Goal: Task Accomplishment & Management: Complete application form

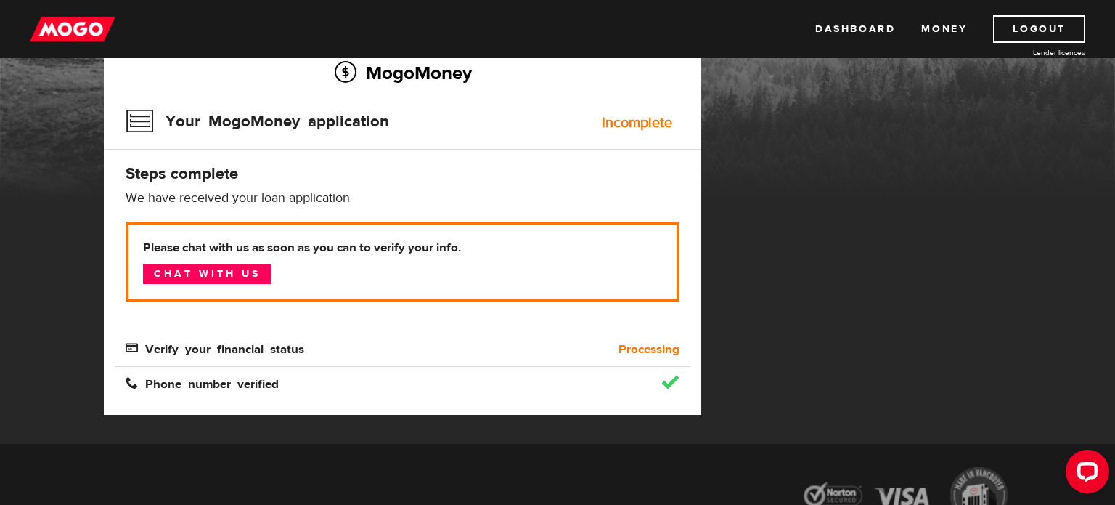
scroll to position [125, 0]
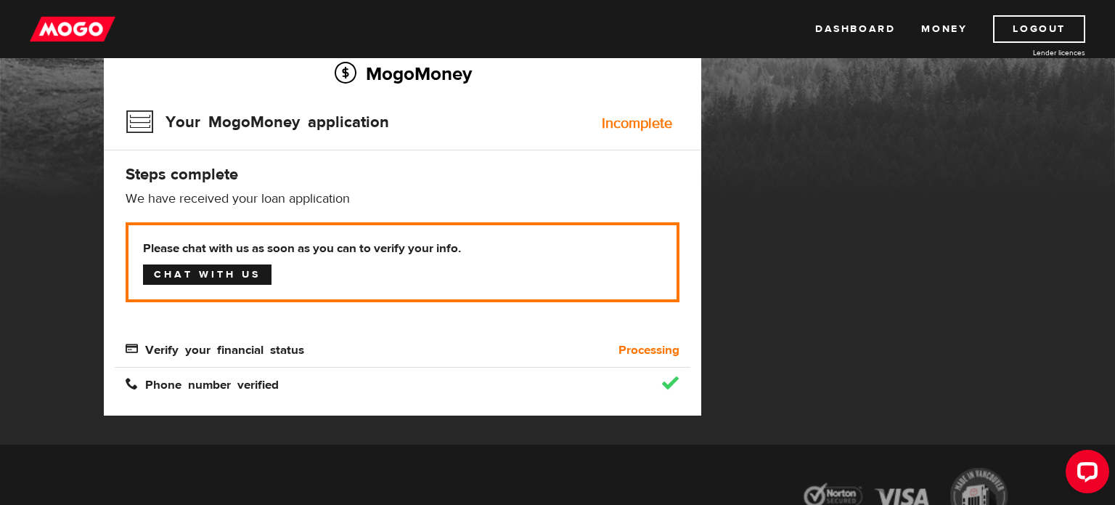
click at [169, 266] on link "Chat with us" at bounding box center [207, 274] width 128 height 20
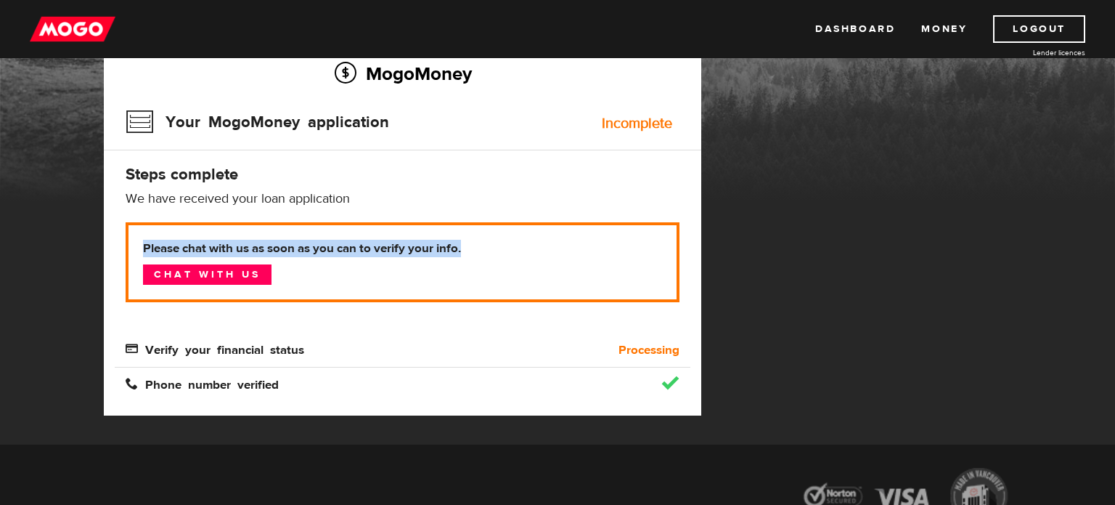
drag, startPoint x: 467, startPoint y: 245, endPoint x: 144, endPoint y: 240, distance: 322.4
click at [144, 240] on b "Please chat with us as soon as you can to verify your info." at bounding box center [402, 248] width 519 height 17
copy b "Please chat with us as soon as you can to verify your info."
click at [838, 40] on link "Dashboard" at bounding box center [855, 29] width 80 height 28
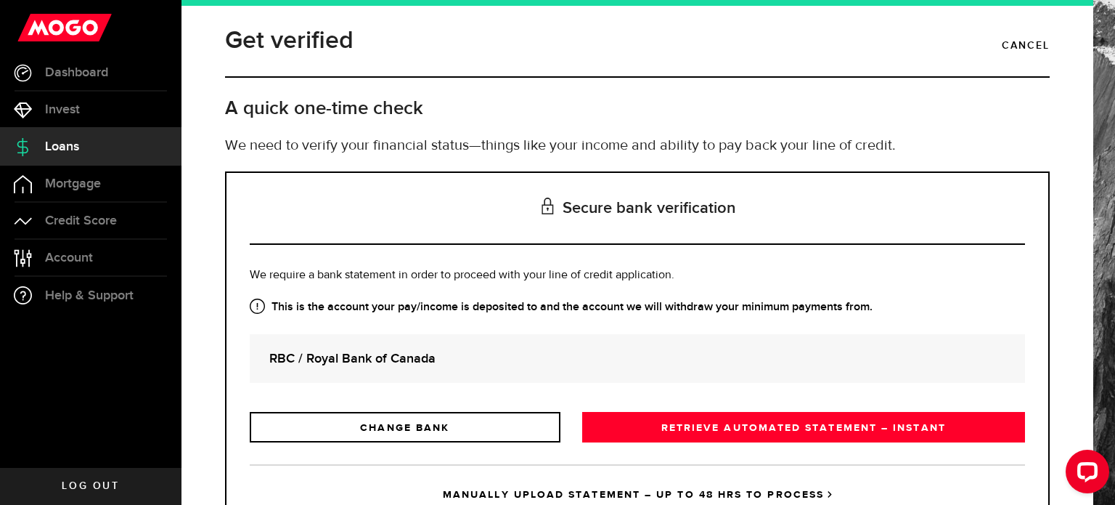
scroll to position [66, 0]
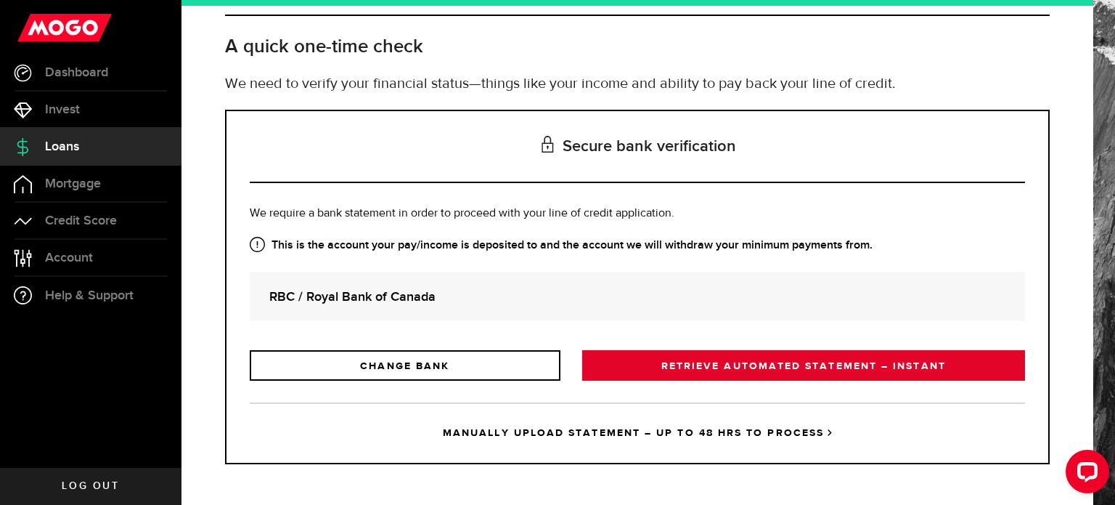
click at [767, 351] on link "RETRIEVE AUTOMATED STATEMENT – INSTANT" at bounding box center [803, 365] width 443 height 30
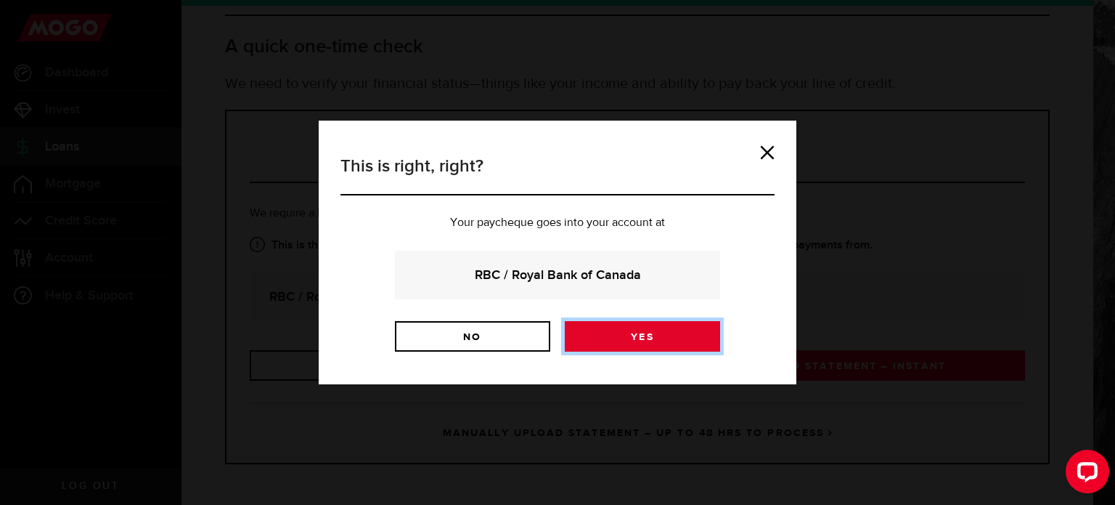
click at [687, 346] on link "Yes" at bounding box center [642, 336] width 155 height 30
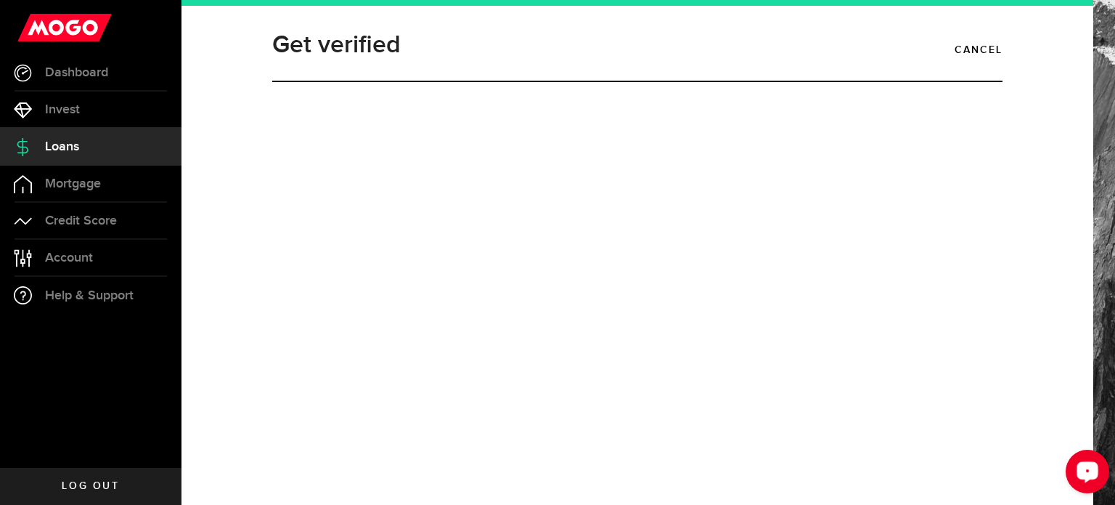
click at [1076, 480] on div "Open LiveChat chat widget" at bounding box center [1087, 470] width 25 height 25
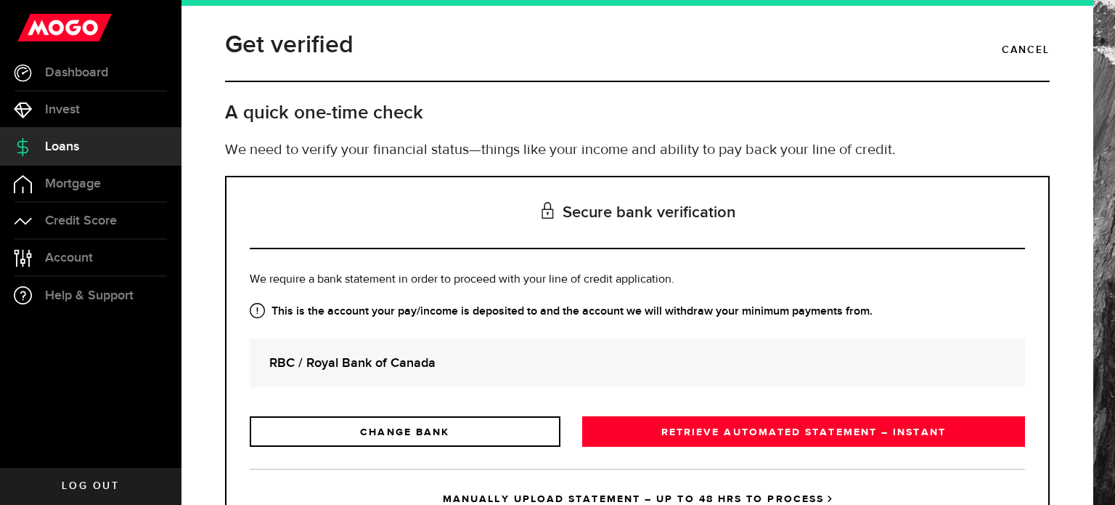
scroll to position [66, 0]
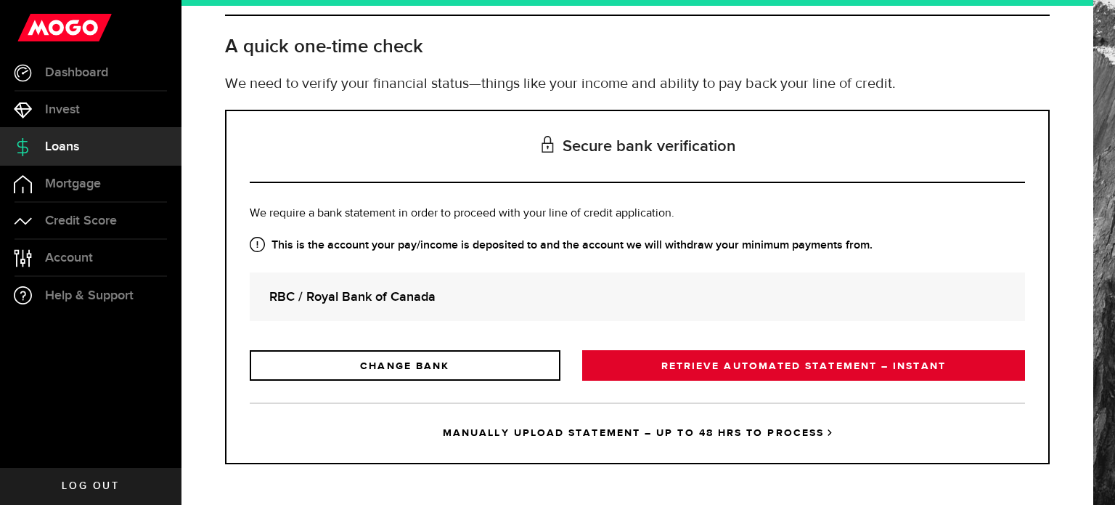
click at [714, 363] on link "RETRIEVE AUTOMATED STATEMENT – INSTANT" at bounding box center [803, 365] width 443 height 30
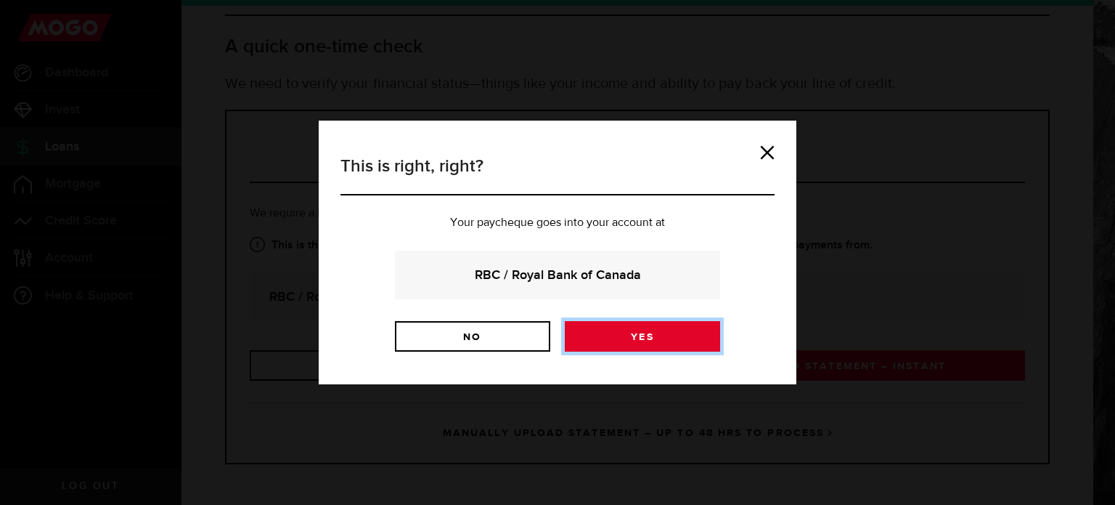
click at [649, 339] on link "Yes" at bounding box center [642, 336] width 155 height 30
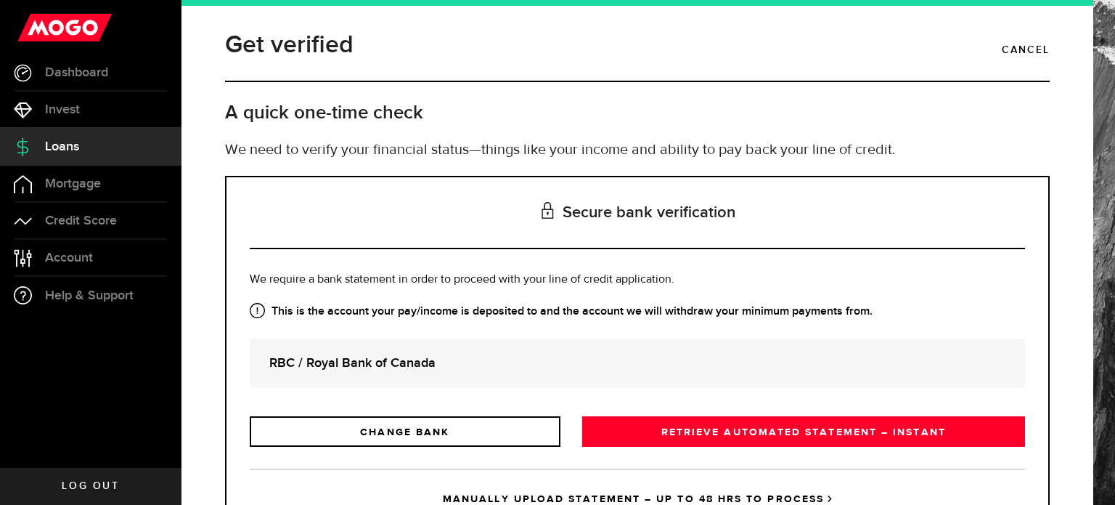
scroll to position [66, 0]
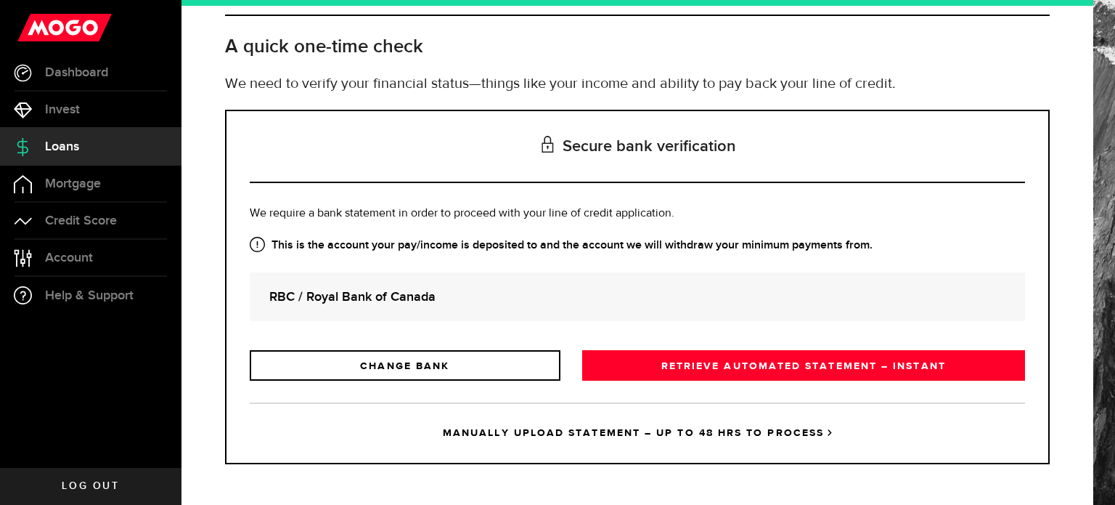
click at [628, 435] on link "MANUALLY UPLOAD STATEMENT – UP TO 48 HRS TO PROCESS" at bounding box center [637, 432] width 775 height 60
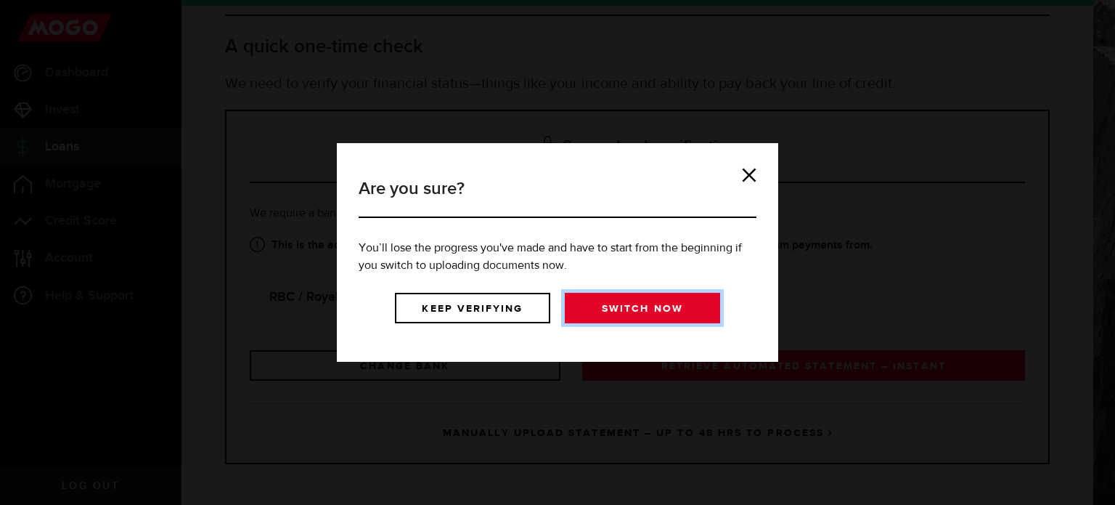
click at [616, 298] on link "Switch now" at bounding box center [642, 308] width 155 height 30
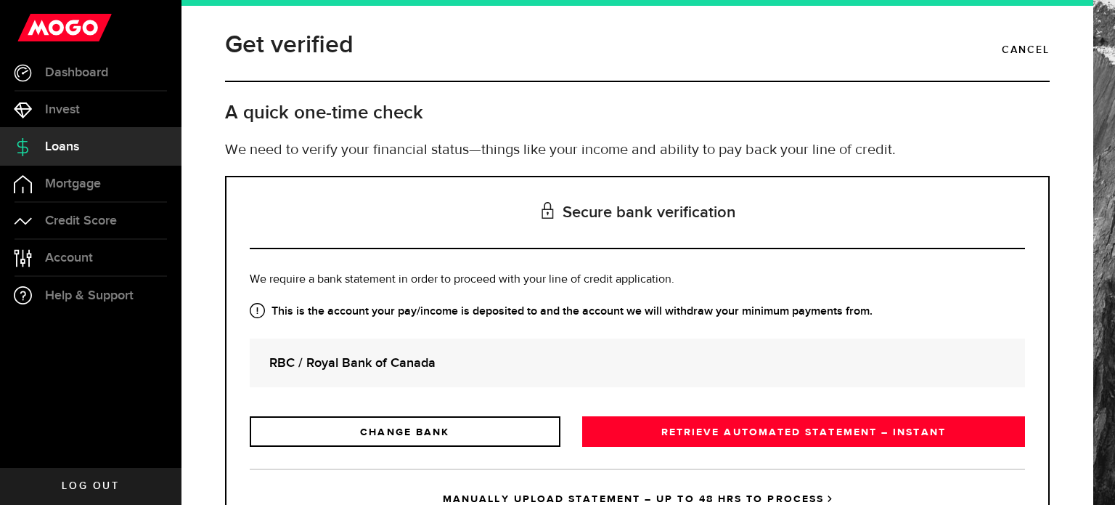
scroll to position [66, 0]
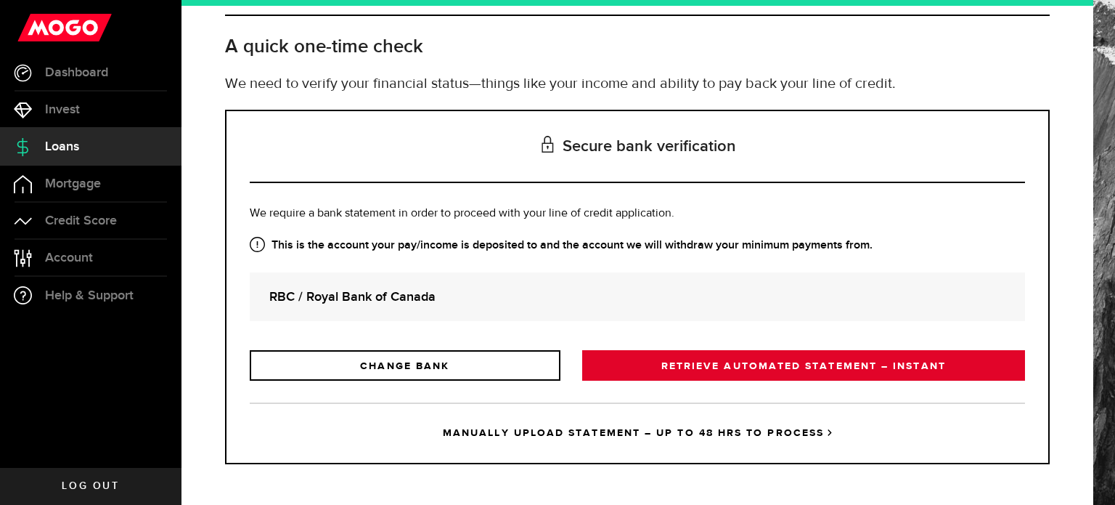
click at [708, 354] on link "RETRIEVE AUTOMATED STATEMENT – INSTANT" at bounding box center [803, 365] width 443 height 30
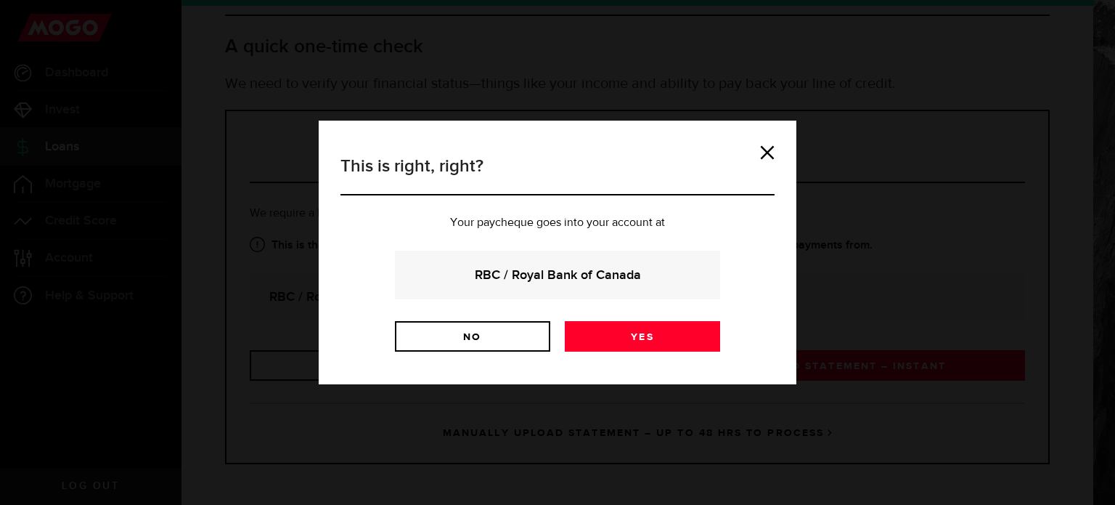
click at [368, 262] on div "This is right, right? Your paycheque goes into your account at RBC / Royal Bank…" at bounding box center [557, 252] width 434 height 198
click at [764, 155] on link at bounding box center [767, 152] width 15 height 15
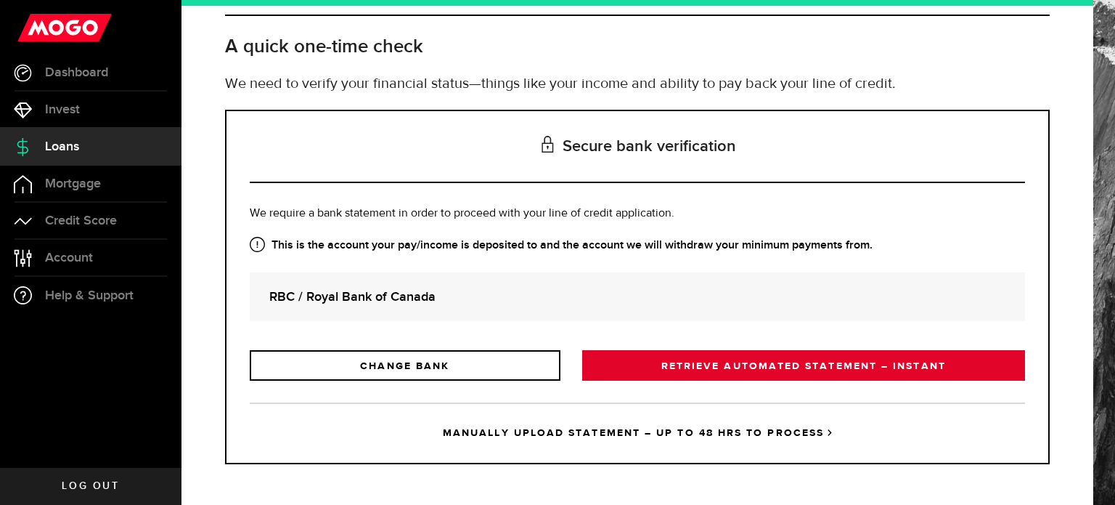
click at [718, 375] on link "RETRIEVE AUTOMATED STATEMENT – INSTANT" at bounding box center [803, 365] width 443 height 30
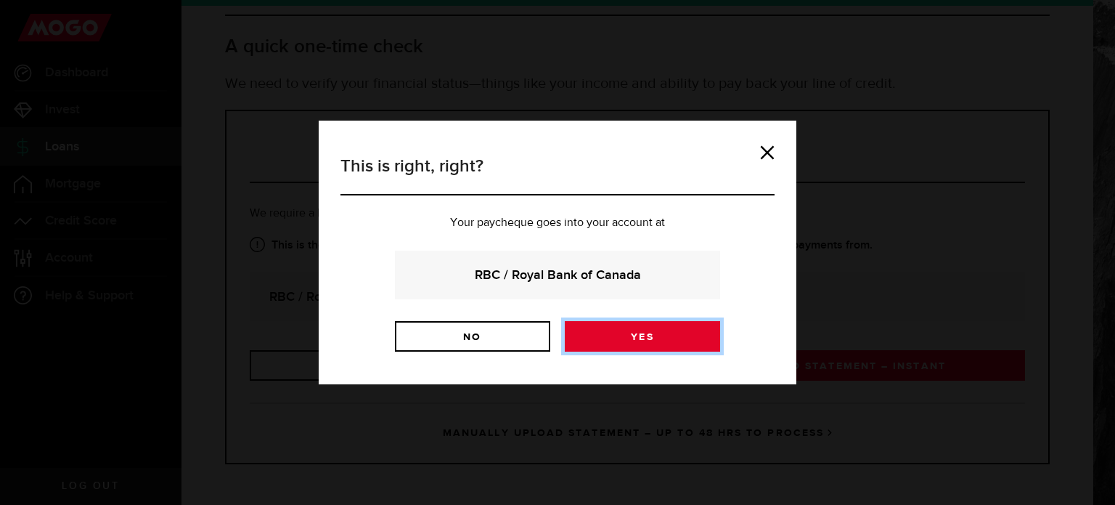
click at [653, 344] on link "Yes" at bounding box center [642, 336] width 155 height 30
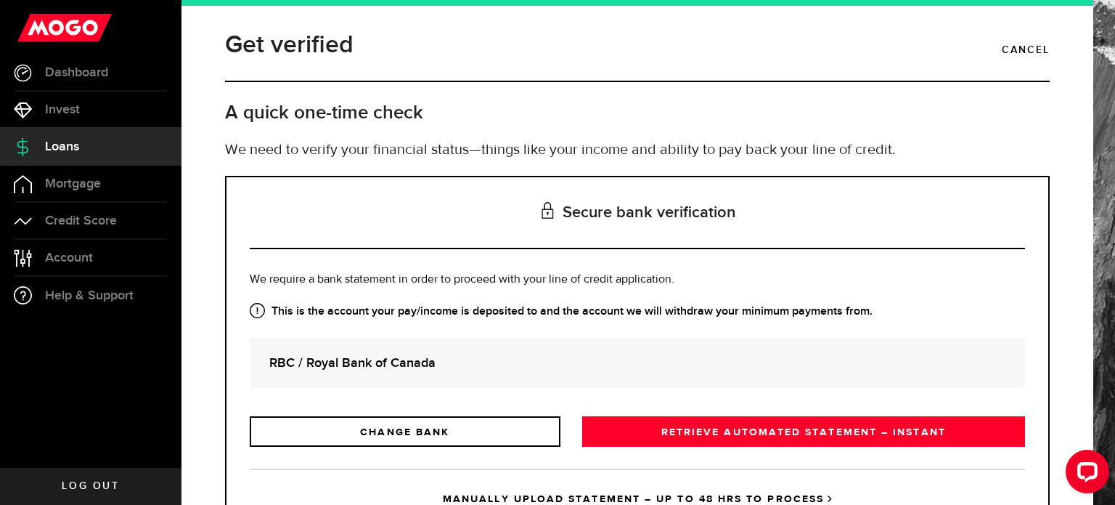
scroll to position [66, 0]
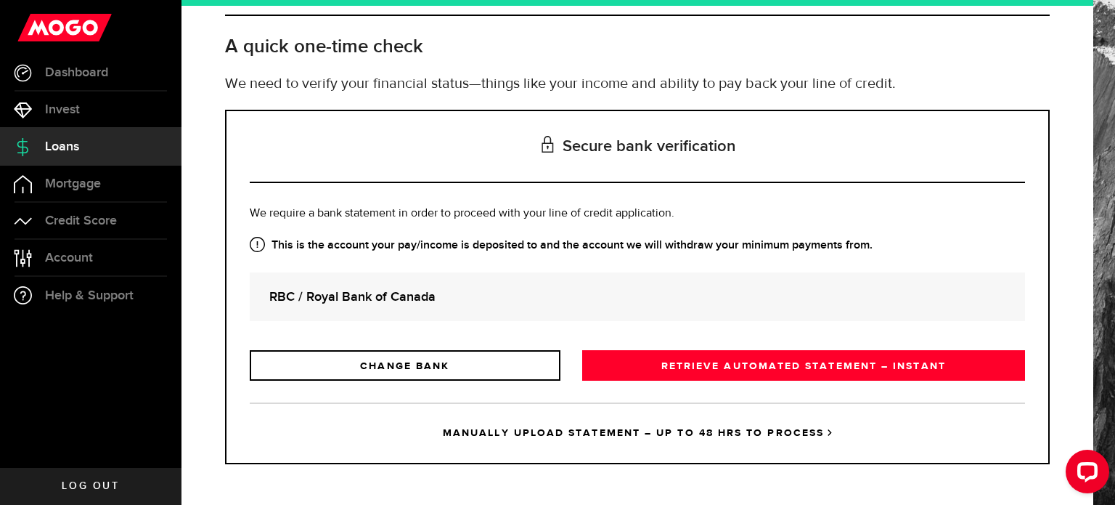
click at [655, 432] on link "MANUALLY UPLOAD STATEMENT – UP TO 48 HRS TO PROCESS" at bounding box center [637, 432] width 775 height 60
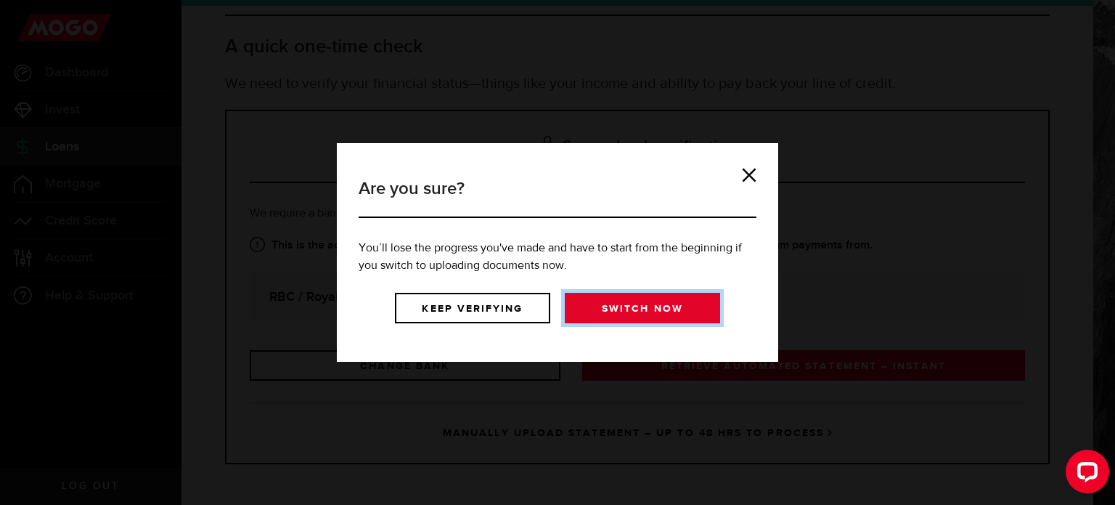
click at [650, 312] on link "Switch now" at bounding box center [642, 308] width 155 height 30
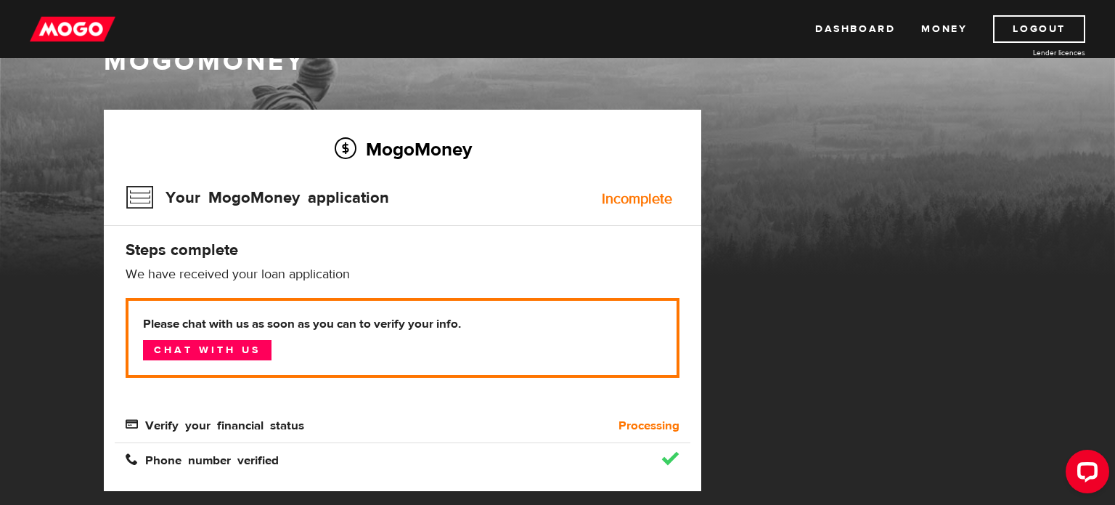
scroll to position [46, 0]
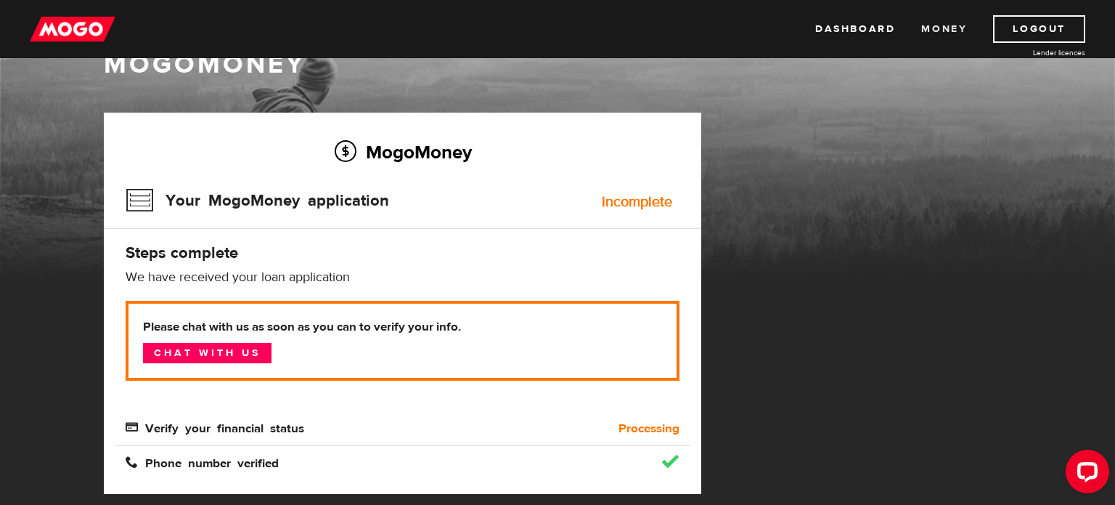
click at [947, 21] on link "Money" at bounding box center [944, 29] width 46 height 28
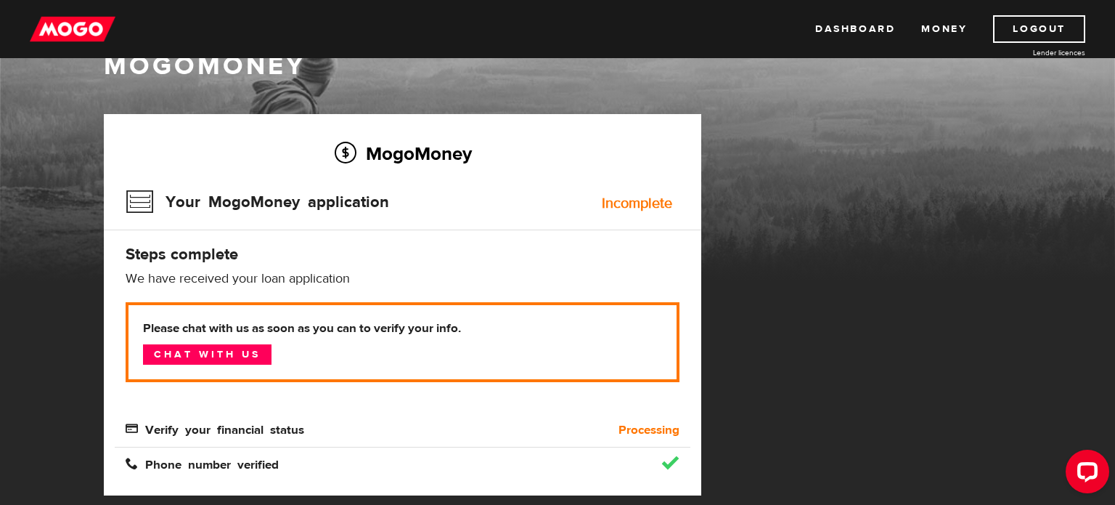
scroll to position [62, 0]
